Goal: Task Accomplishment & Management: Manage account settings

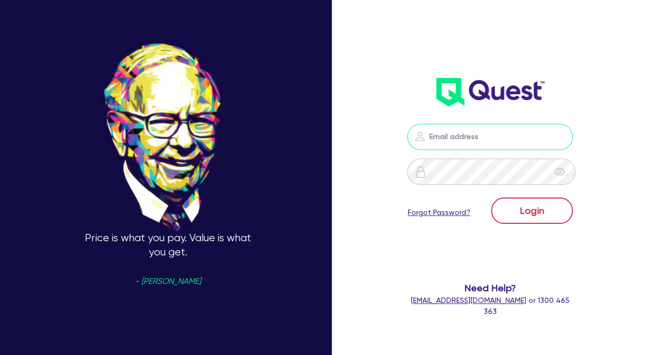
type input "[PERSON_NAME][EMAIL_ADDRESS][DOMAIN_NAME]"
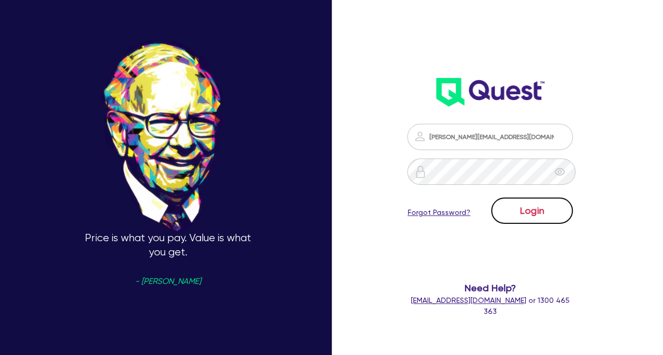
click at [545, 208] on button "Login" at bounding box center [532, 211] width 82 height 26
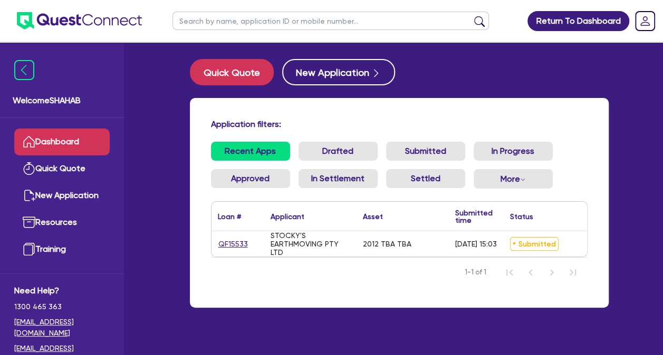
click at [339, 287] on nav "1-1 of 1" at bounding box center [399, 272] width 376 height 30
click at [428, 307] on div "Application filters: Recent Apps Drafted Submitted In Progress Approved In Sett…" at bounding box center [399, 203] width 419 height 210
drag, startPoint x: 565, startPoint y: 298, endPoint x: 464, endPoint y: 292, distance: 100.9
click at [464, 292] on div "Application filters: Recent Apps Drafted Submitted In Progress Approved In Sett…" at bounding box center [399, 203] width 419 height 210
click at [464, 287] on nav "1-1 of 1" at bounding box center [399, 272] width 376 height 30
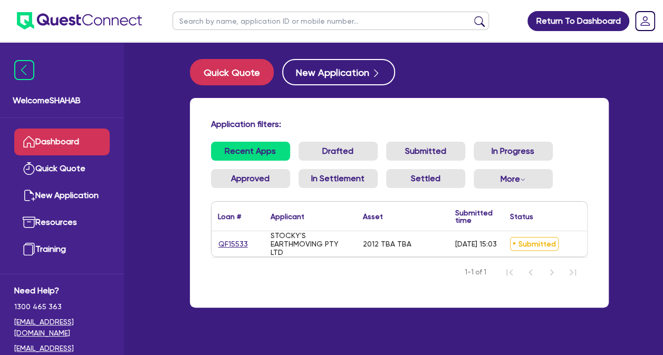
click at [474, 287] on nav "1-1 of 1" at bounding box center [399, 272] width 376 height 30
click at [38, 151] on link "Dashboard" at bounding box center [61, 142] width 95 height 27
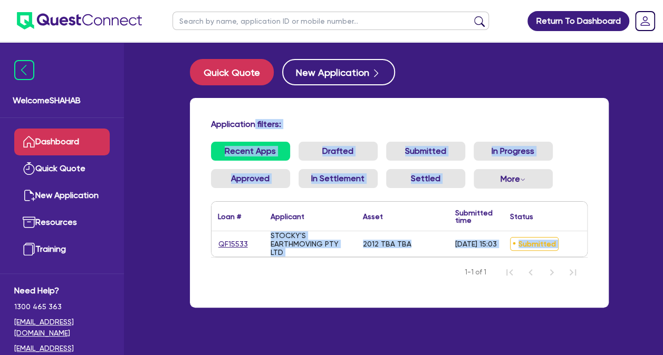
drag, startPoint x: 254, startPoint y: 106, endPoint x: 485, endPoint y: 297, distance: 299.9
click at [485, 297] on div "Application filters: Recent Apps Drafted Submitted In Progress Approved In Sett…" at bounding box center [399, 203] width 419 height 210
drag, startPoint x: 485, startPoint y: 297, endPoint x: 490, endPoint y: 298, distance: 5.3
click at [485, 297] on div "Application filters: Recent Apps Drafted Submitted In Progress Approved In Sett…" at bounding box center [399, 203] width 419 height 210
click at [537, 287] on nav "1-1 of 1" at bounding box center [399, 272] width 376 height 30
